Goal: Navigation & Orientation: Find specific page/section

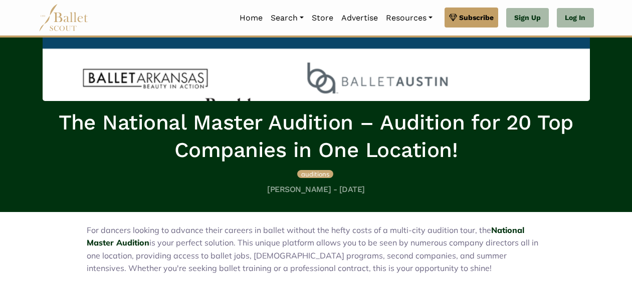
scroll to position [100, 0]
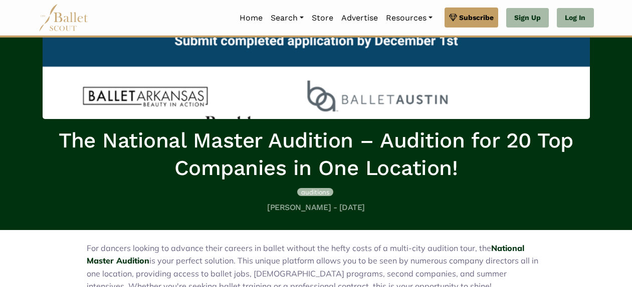
click at [316, 191] on span "auditions" at bounding box center [315, 192] width 28 height 8
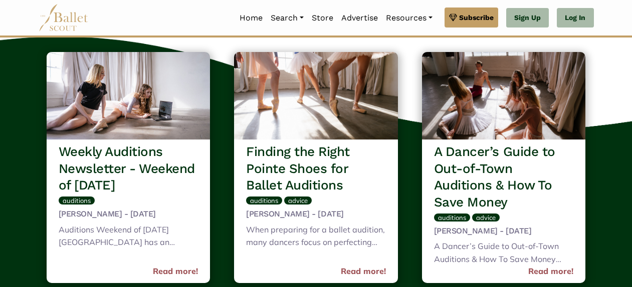
scroll to position [100, 0]
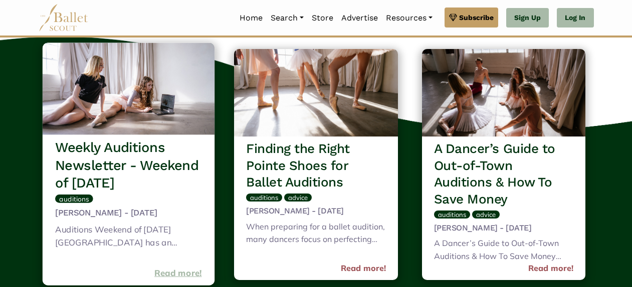
click at [169, 271] on link "Read more!" at bounding box center [178, 274] width 48 height 14
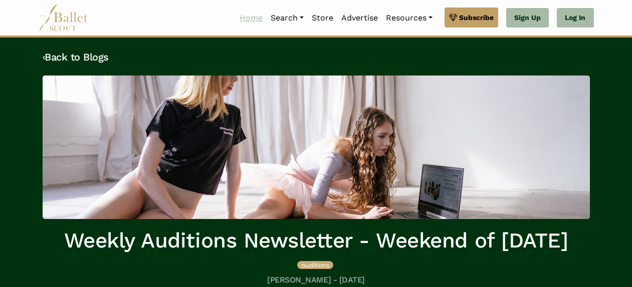
click at [245, 20] on link "Home" at bounding box center [250, 18] width 31 height 21
